Goal: Task Accomplishment & Management: Manage account settings

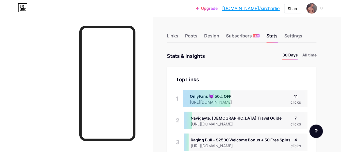
scroll to position [152, 341]
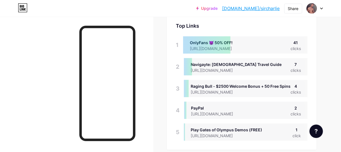
scroll to position [22, 0]
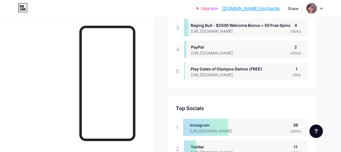
scroll to position [67, 0]
